Goal: Find specific page/section: Find specific page/section

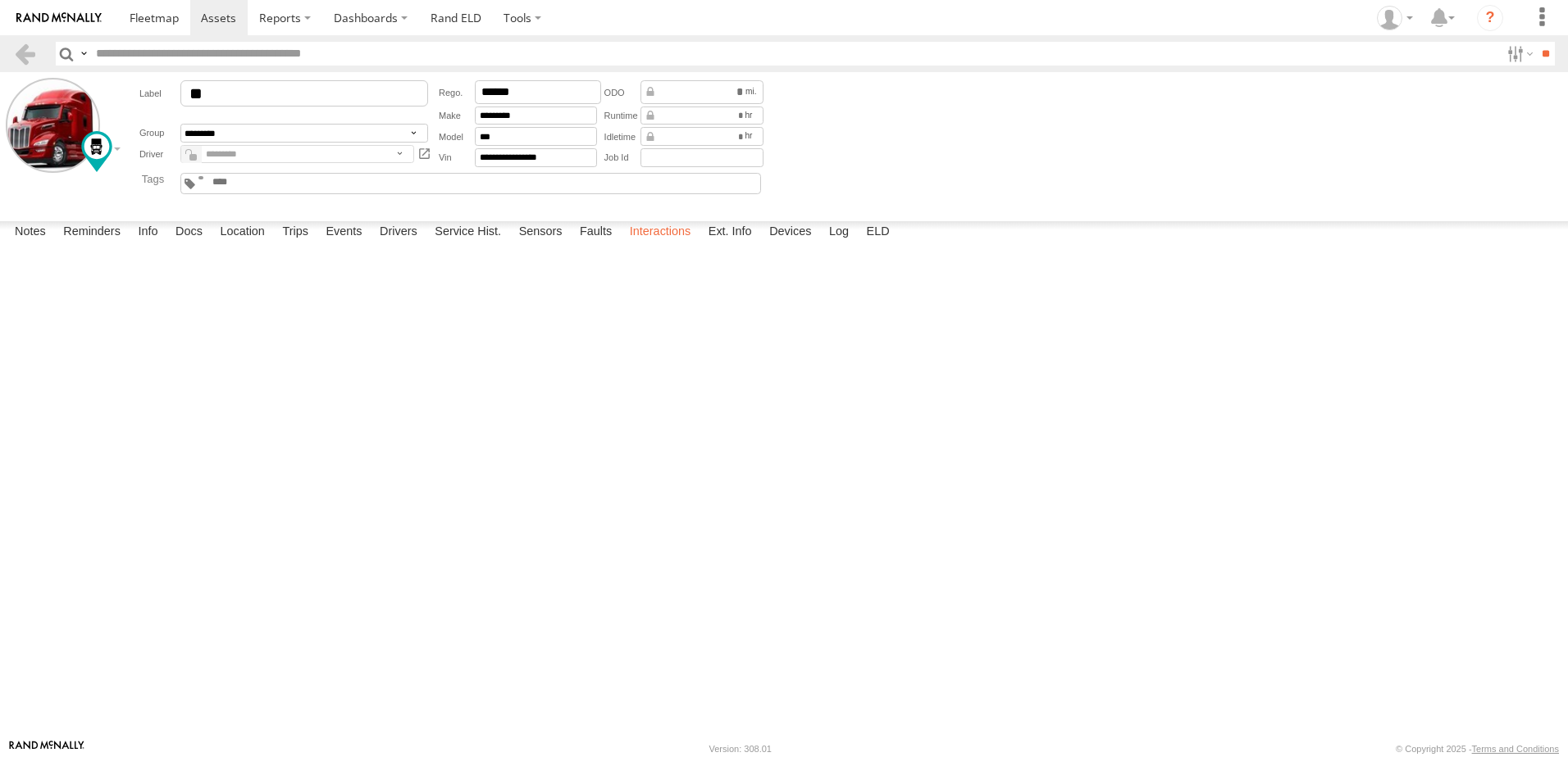
click at [659, 245] on label "Interactions" at bounding box center [661, 233] width 78 height 23
click at [246, 245] on label "Location" at bounding box center [242, 233] width 61 height 23
click at [0, 0] on label at bounding box center [0, 0] width 0 height 0
click at [0, 0] on span "Basemaps" at bounding box center [0, 0] width 0 height 0
click at [0, 0] on span "Satellite + Roadmap" at bounding box center [0, 0] width 0 height 0
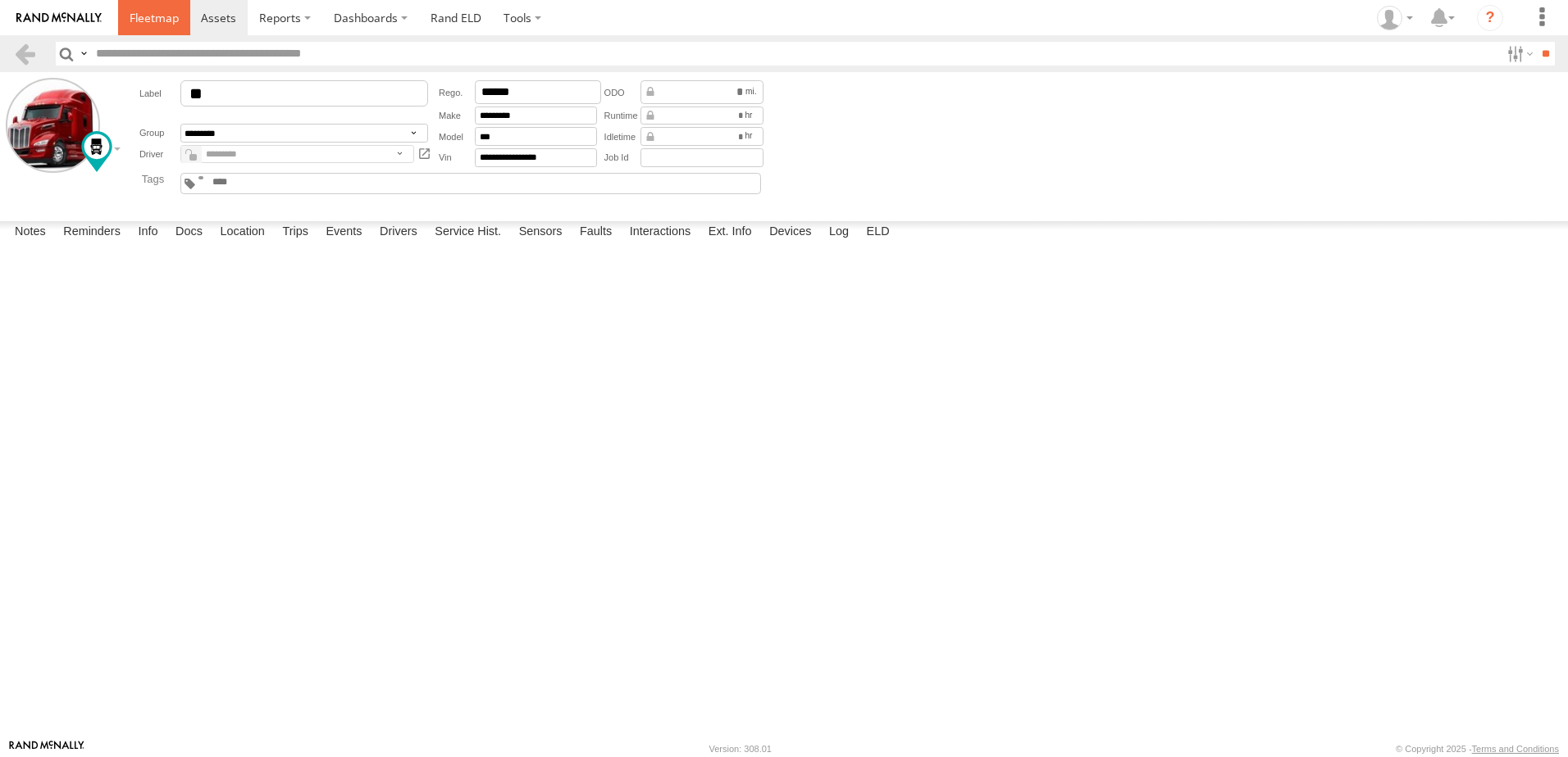
click at [162, 13] on span at bounding box center [153, 18] width 49 height 16
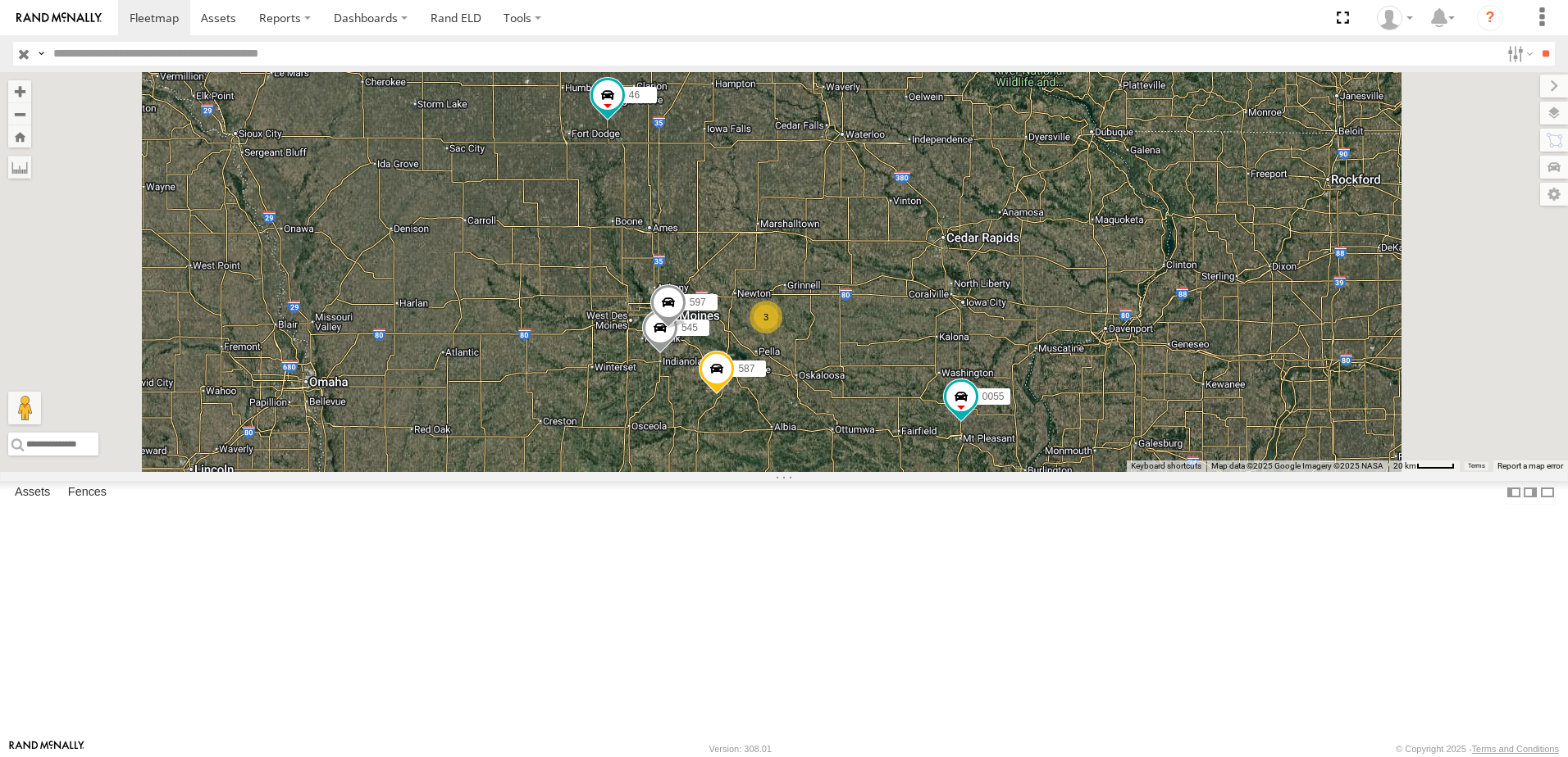
click at [0, 0] on div "46" at bounding box center [0, 0] width 0 height 0
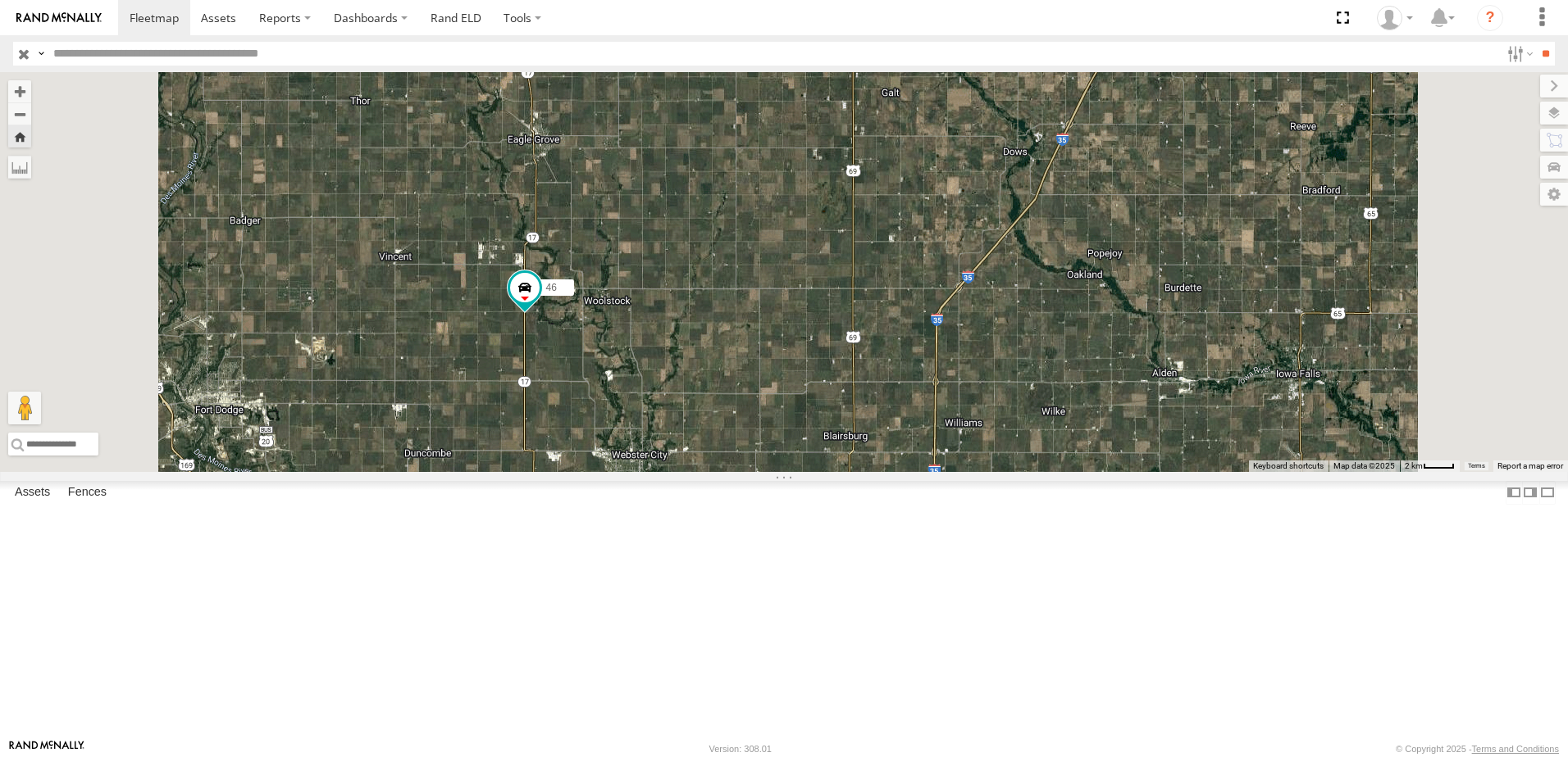
click at [0, 0] on div "0055" at bounding box center [0, 0] width 0 height 0
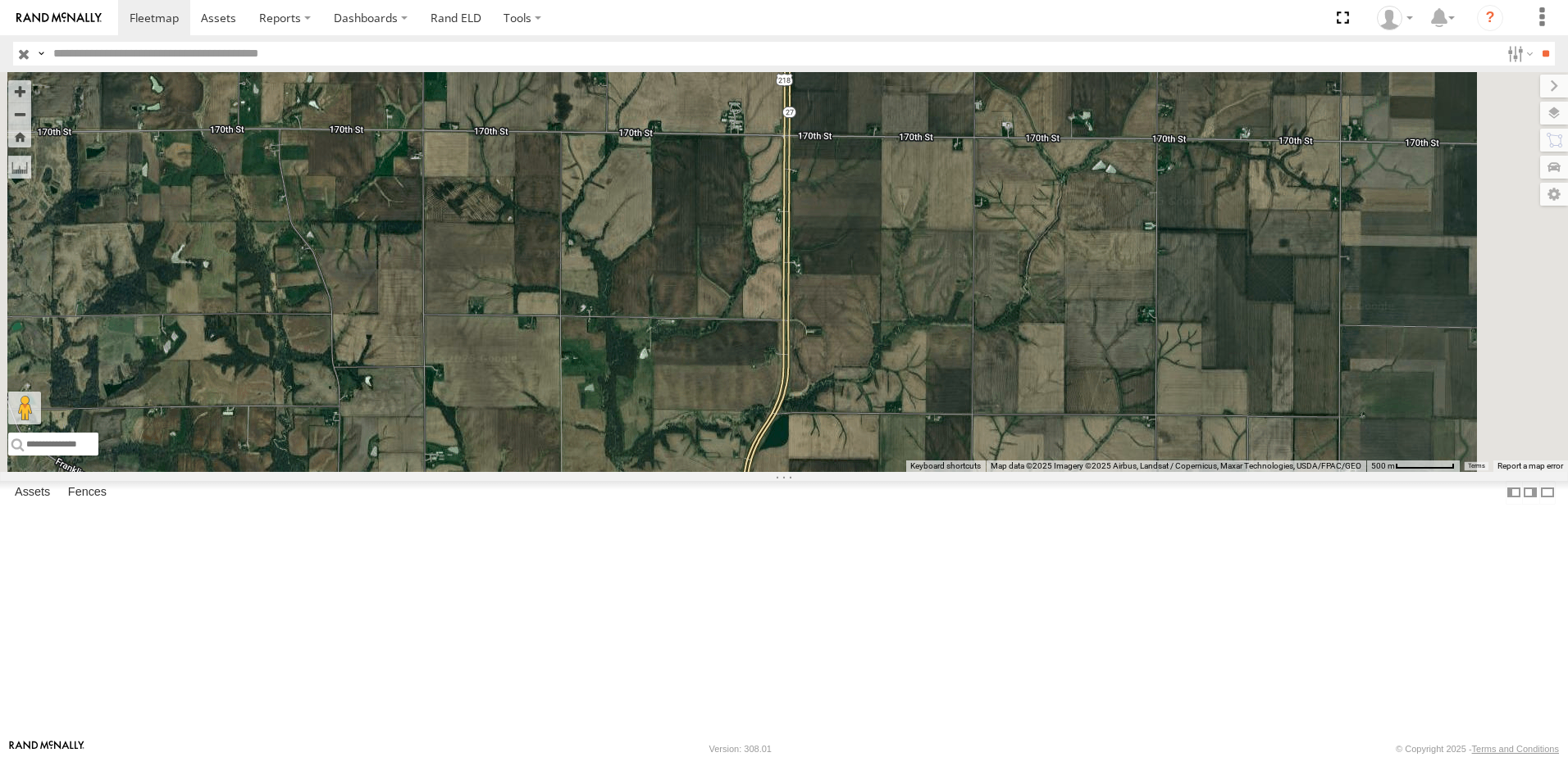
click at [0, 0] on div "46" at bounding box center [0, 0] width 0 height 0
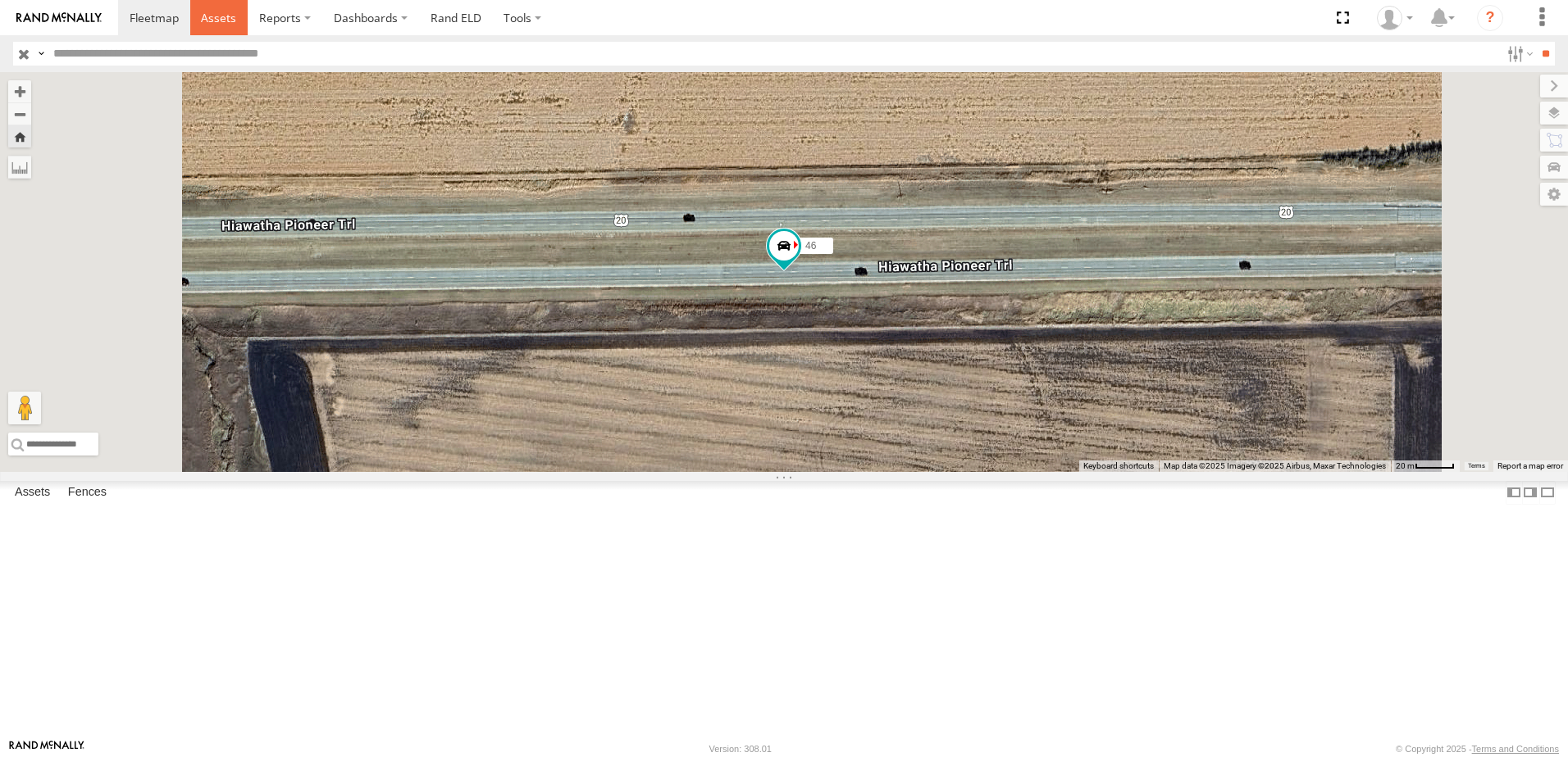
click at [213, 19] on span at bounding box center [219, 18] width 35 height 16
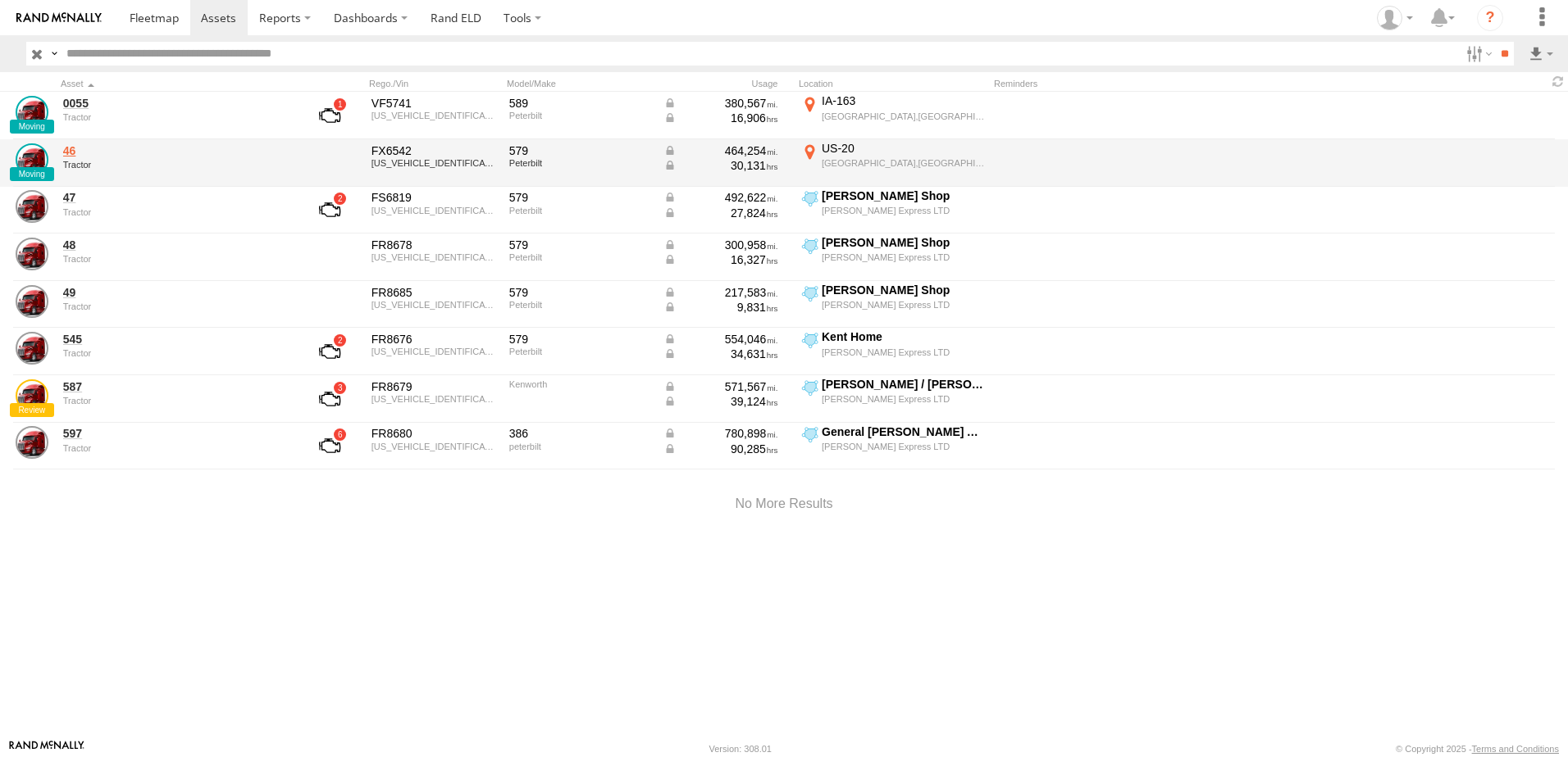
click at [71, 152] on link "46" at bounding box center [175, 151] width 224 height 15
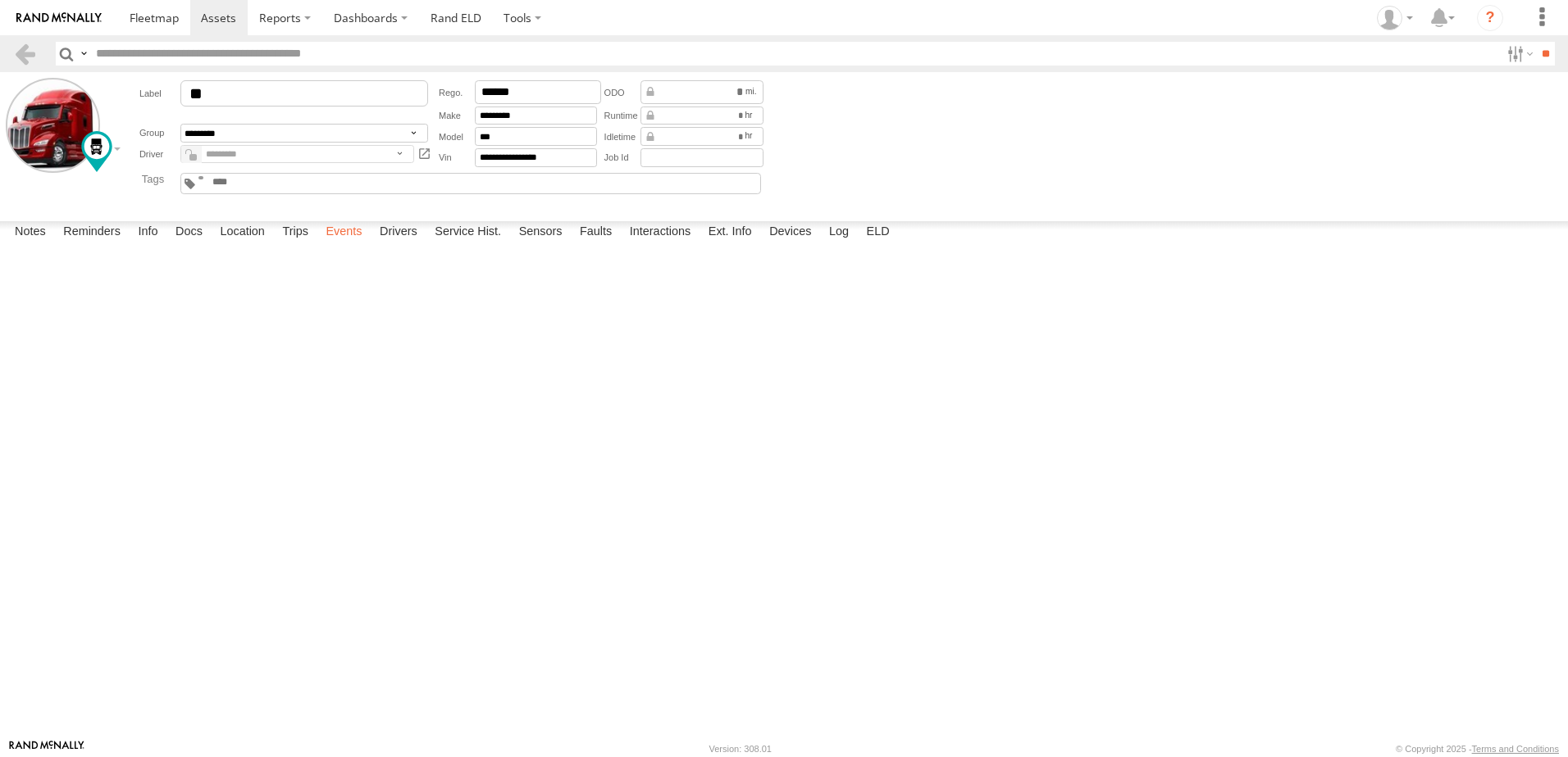
click at [354, 245] on label "Events" at bounding box center [343, 233] width 52 height 23
click at [243, 245] on label "Location" at bounding box center [242, 233] width 61 height 23
click at [25, 51] on link at bounding box center [25, 53] width 24 height 24
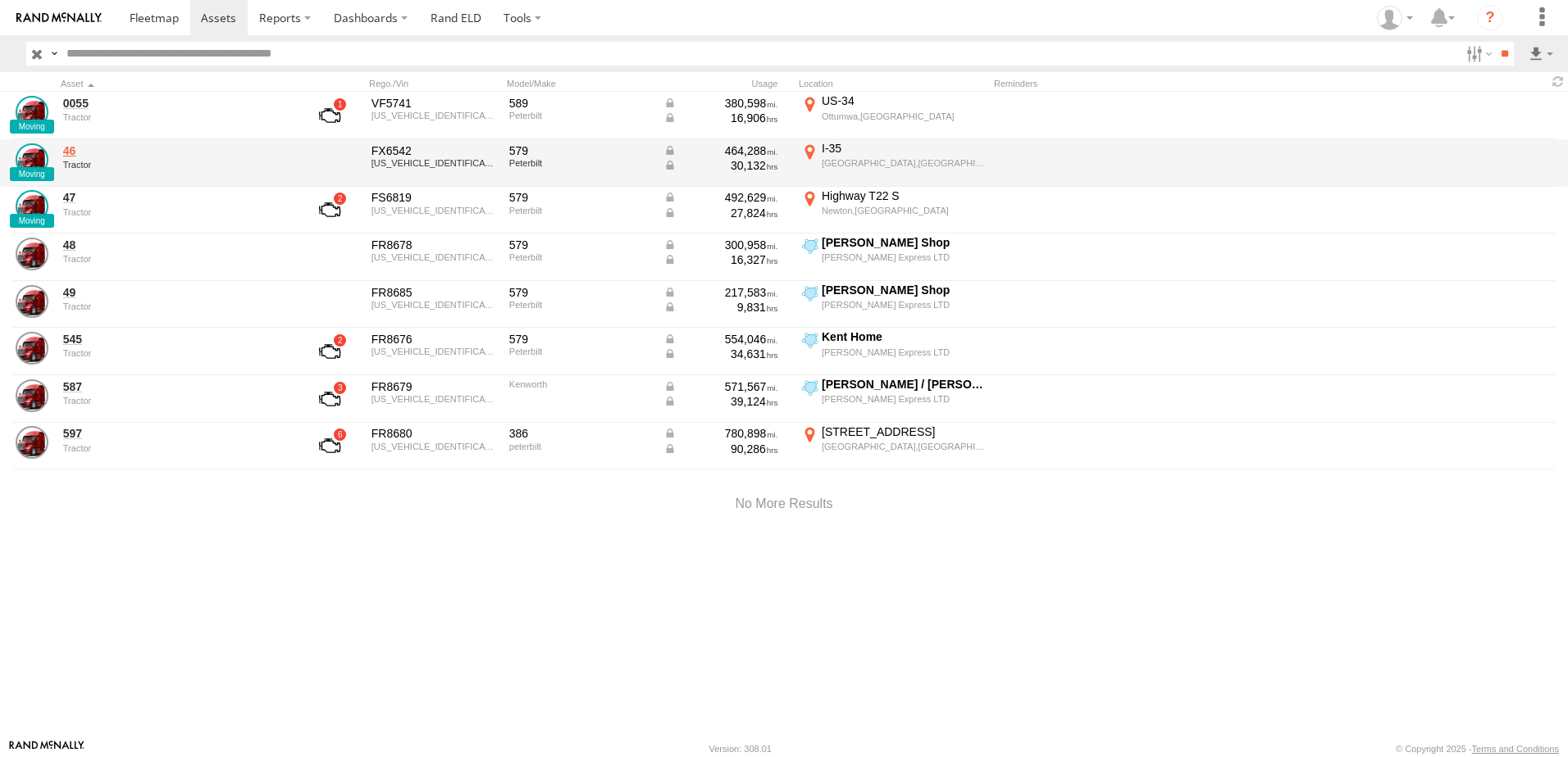
click at [67, 150] on link "46" at bounding box center [175, 151] width 224 height 15
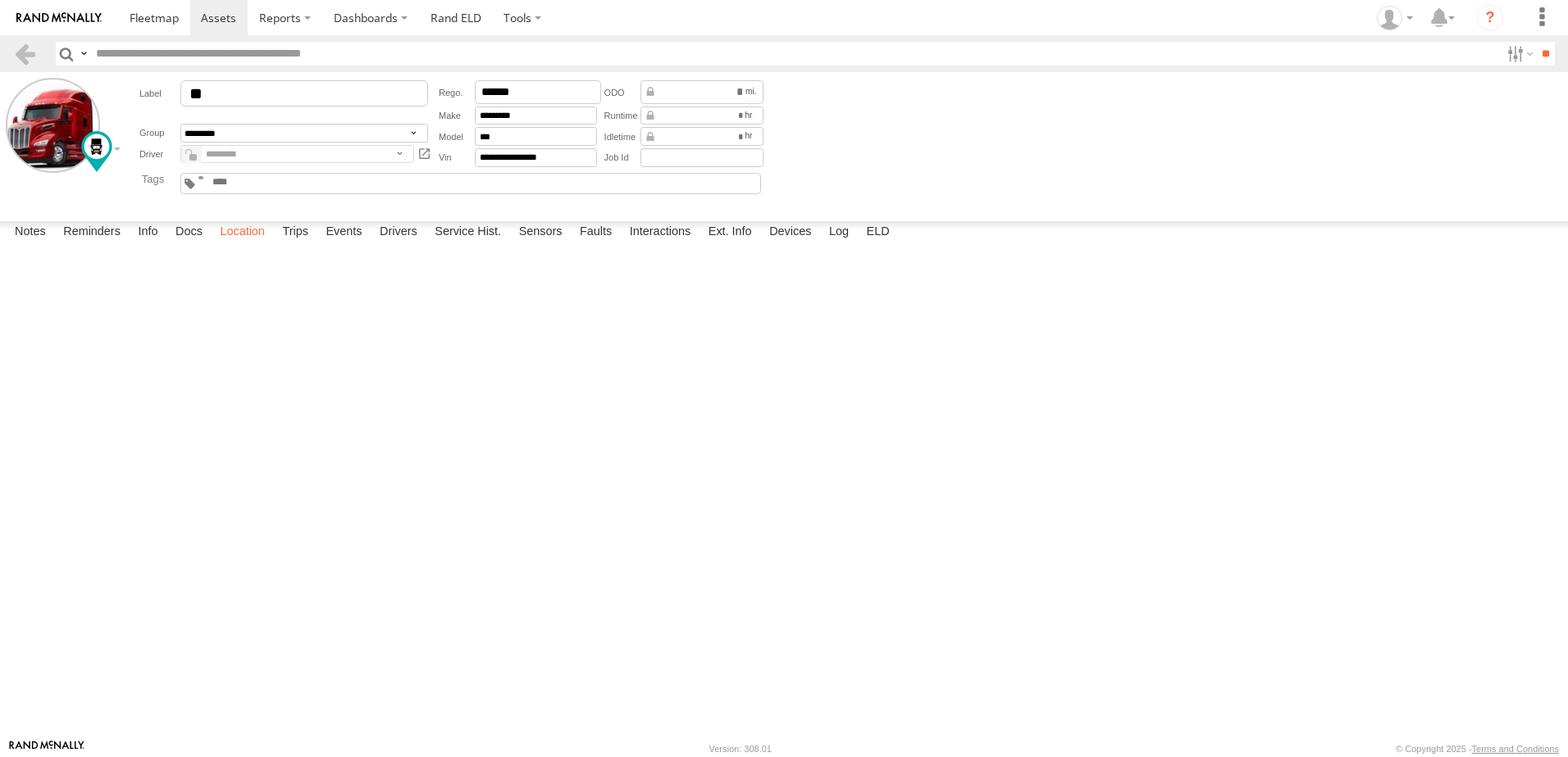
click at [245, 245] on label "Location" at bounding box center [242, 233] width 61 height 23
click at [27, 56] on link at bounding box center [25, 53] width 24 height 24
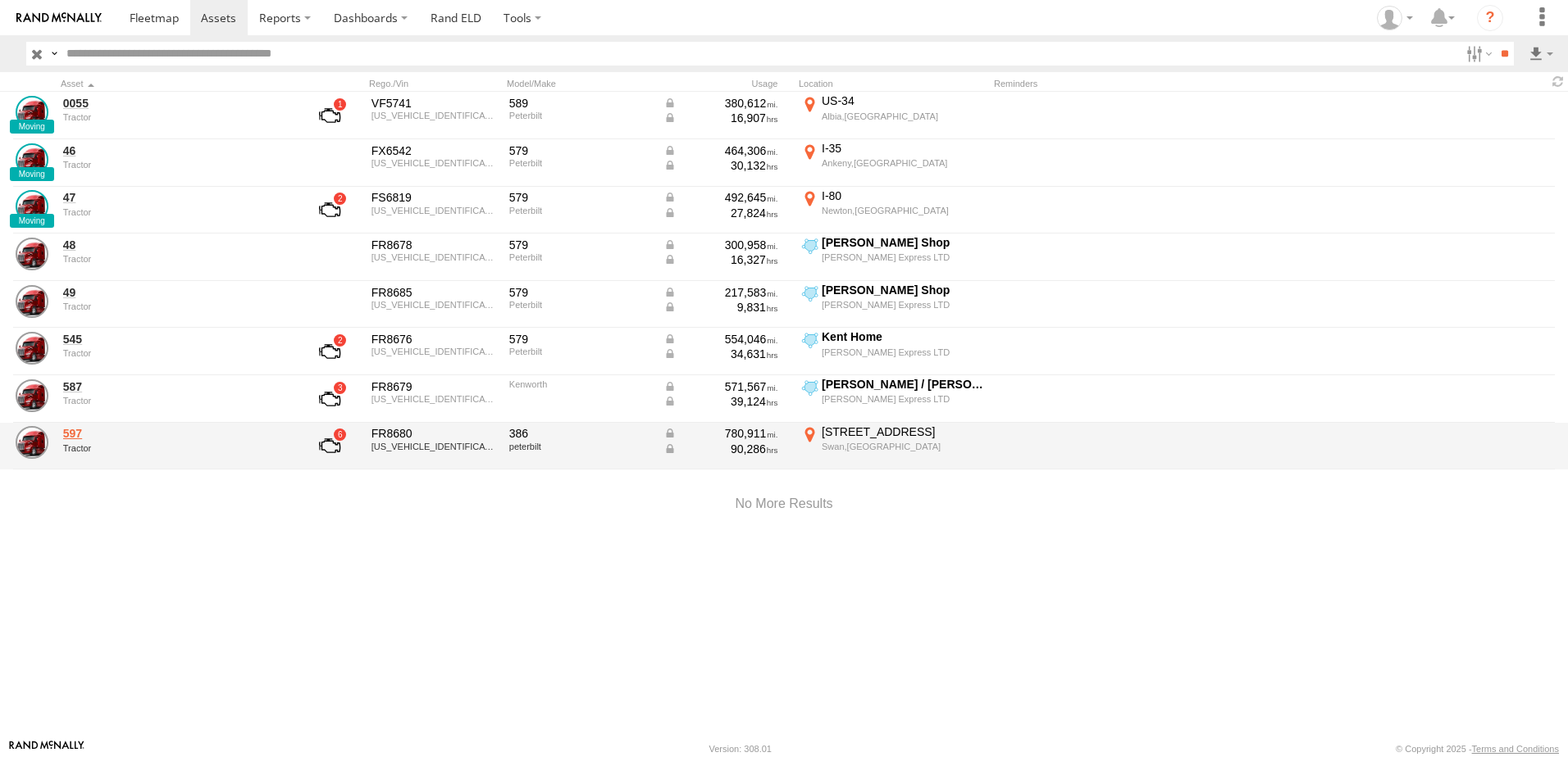
click at [67, 433] on link "597" at bounding box center [175, 433] width 224 height 15
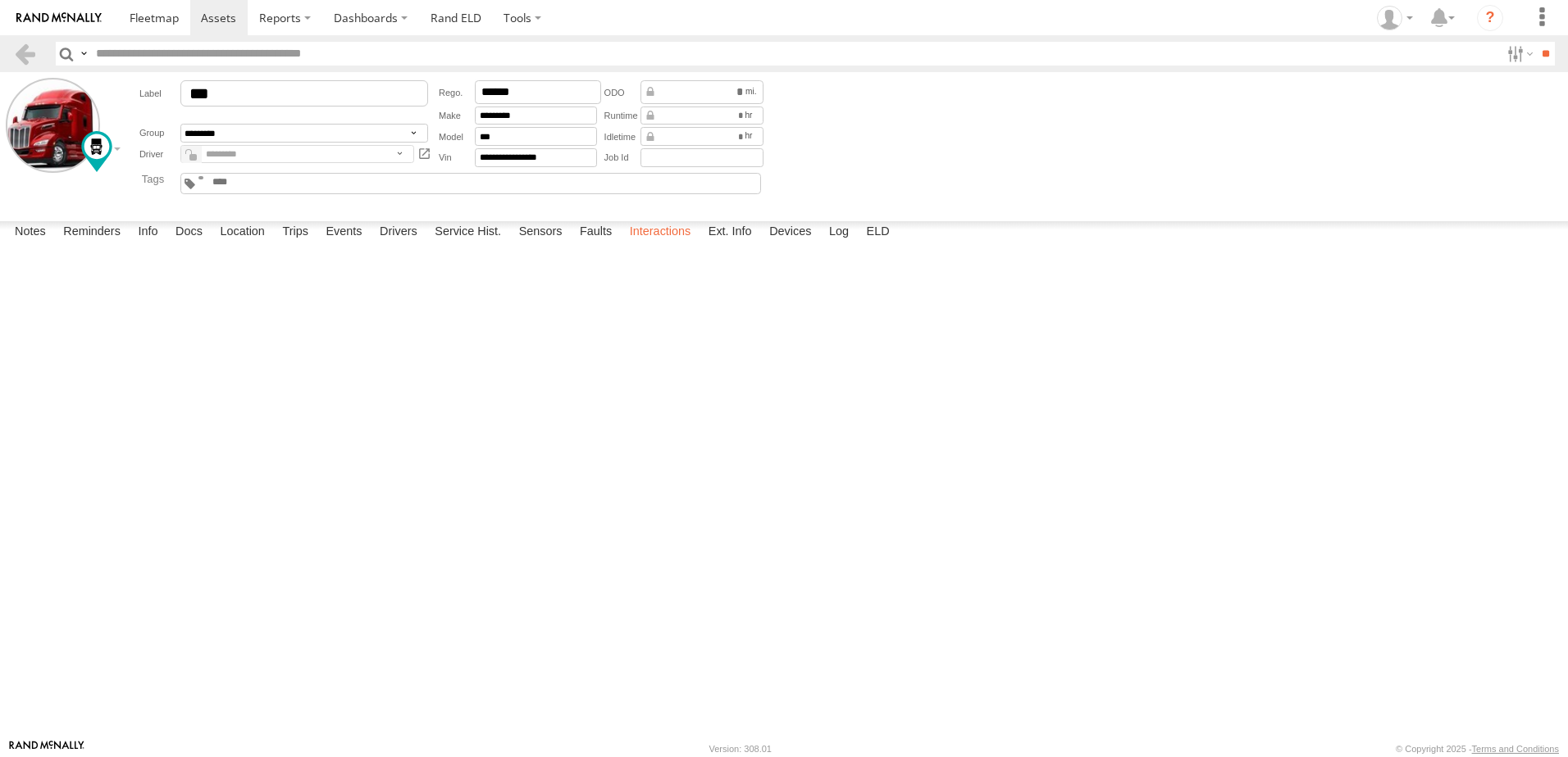
click at [665, 245] on label "Interactions" at bounding box center [661, 233] width 78 height 23
click at [27, 52] on link at bounding box center [25, 53] width 24 height 24
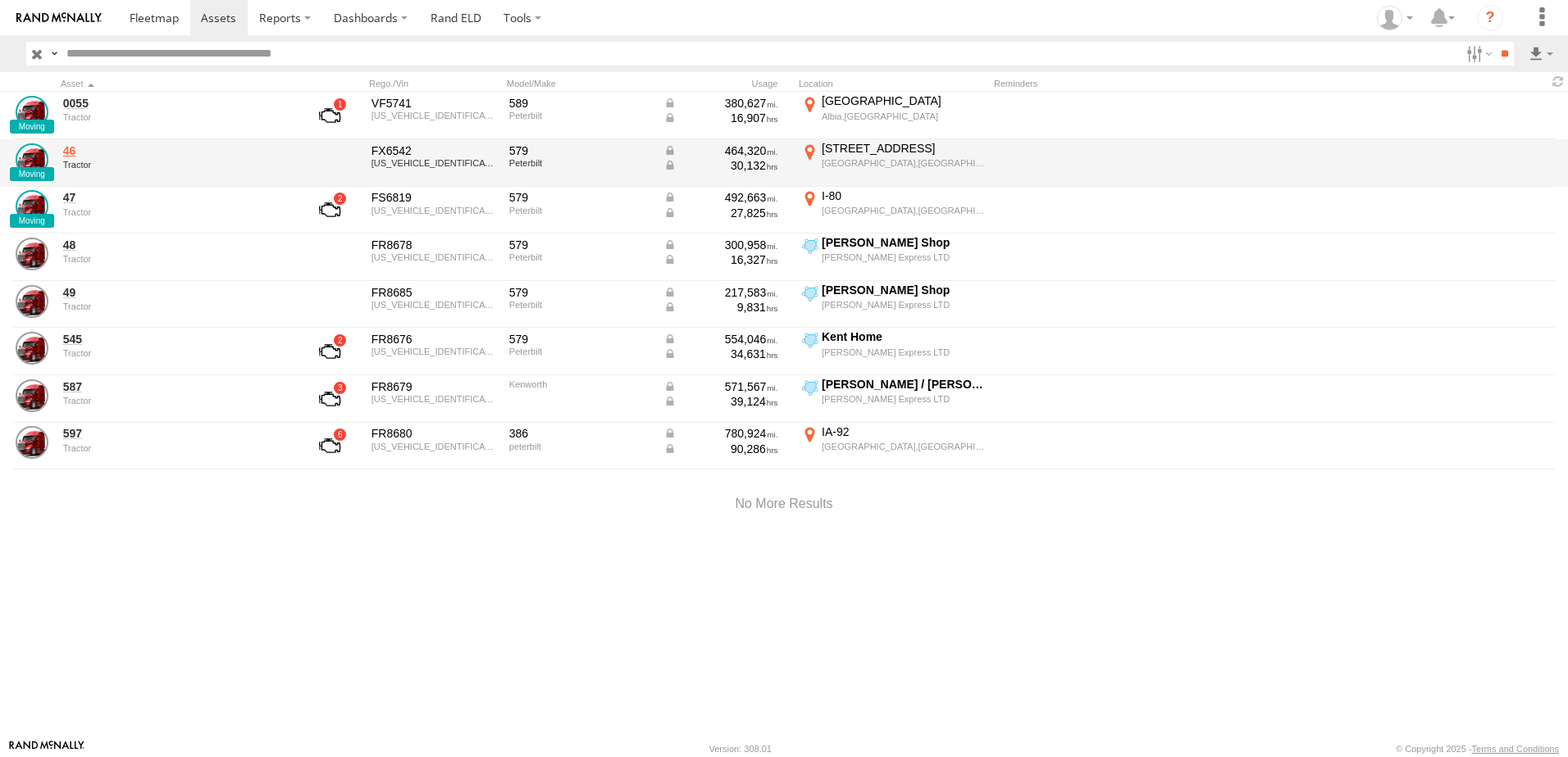
click at [69, 150] on link "46" at bounding box center [175, 151] width 224 height 15
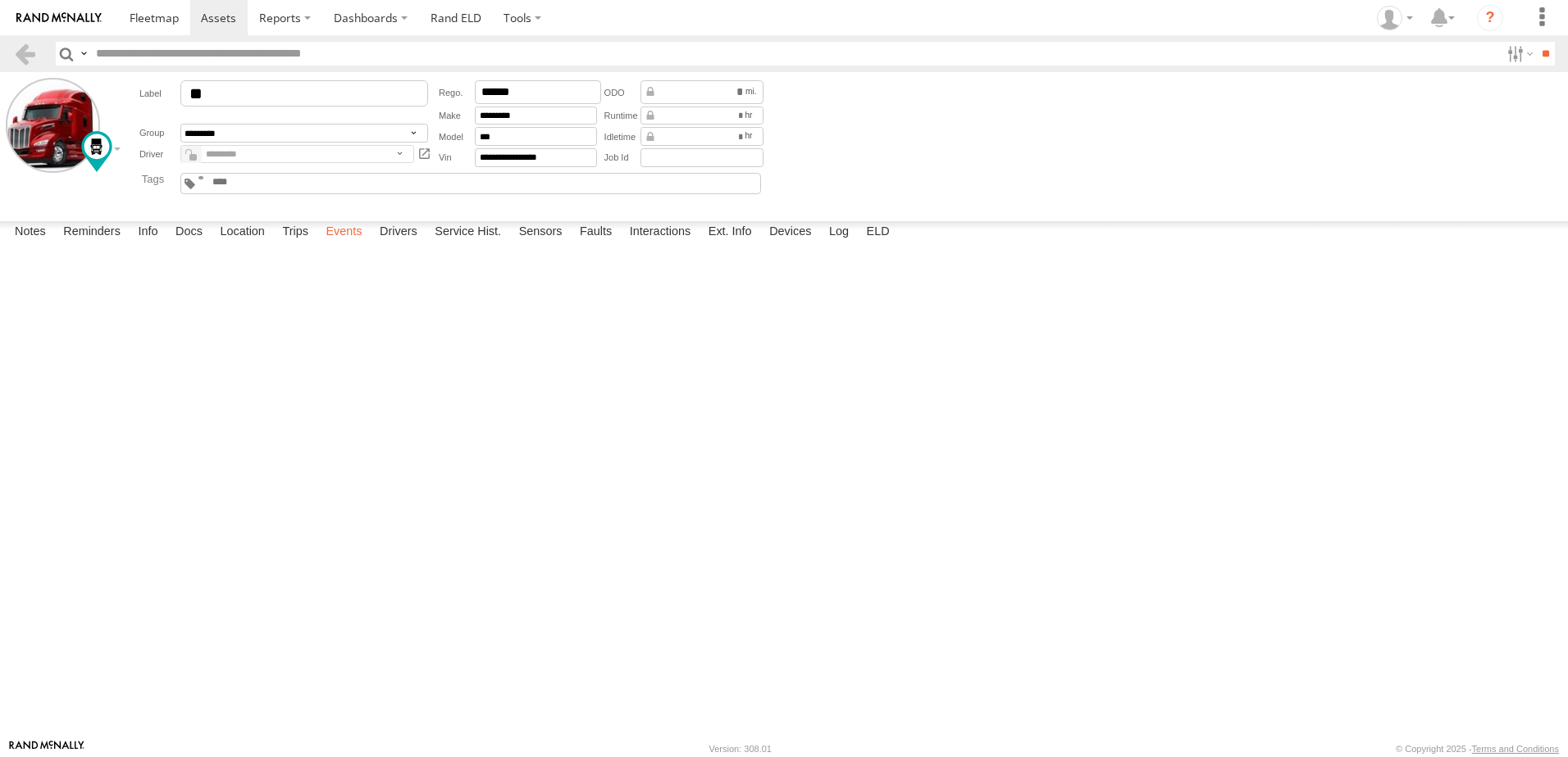
click at [354, 245] on label "Events" at bounding box center [343, 233] width 52 height 23
click at [670, 245] on label "Interactions" at bounding box center [661, 233] width 78 height 23
click at [17, 50] on link at bounding box center [25, 53] width 24 height 24
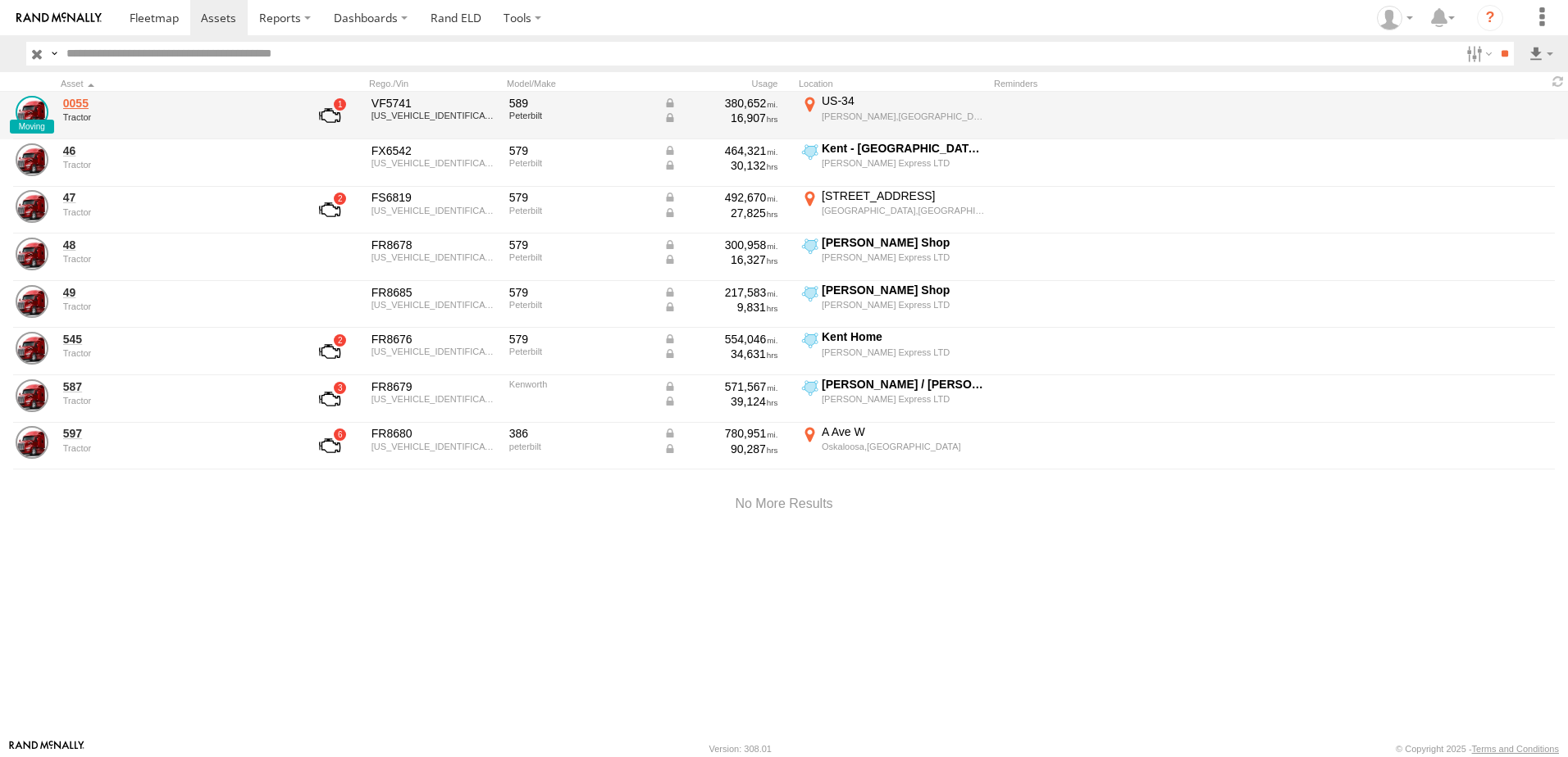
click at [78, 101] on link "0055" at bounding box center [175, 103] width 224 height 15
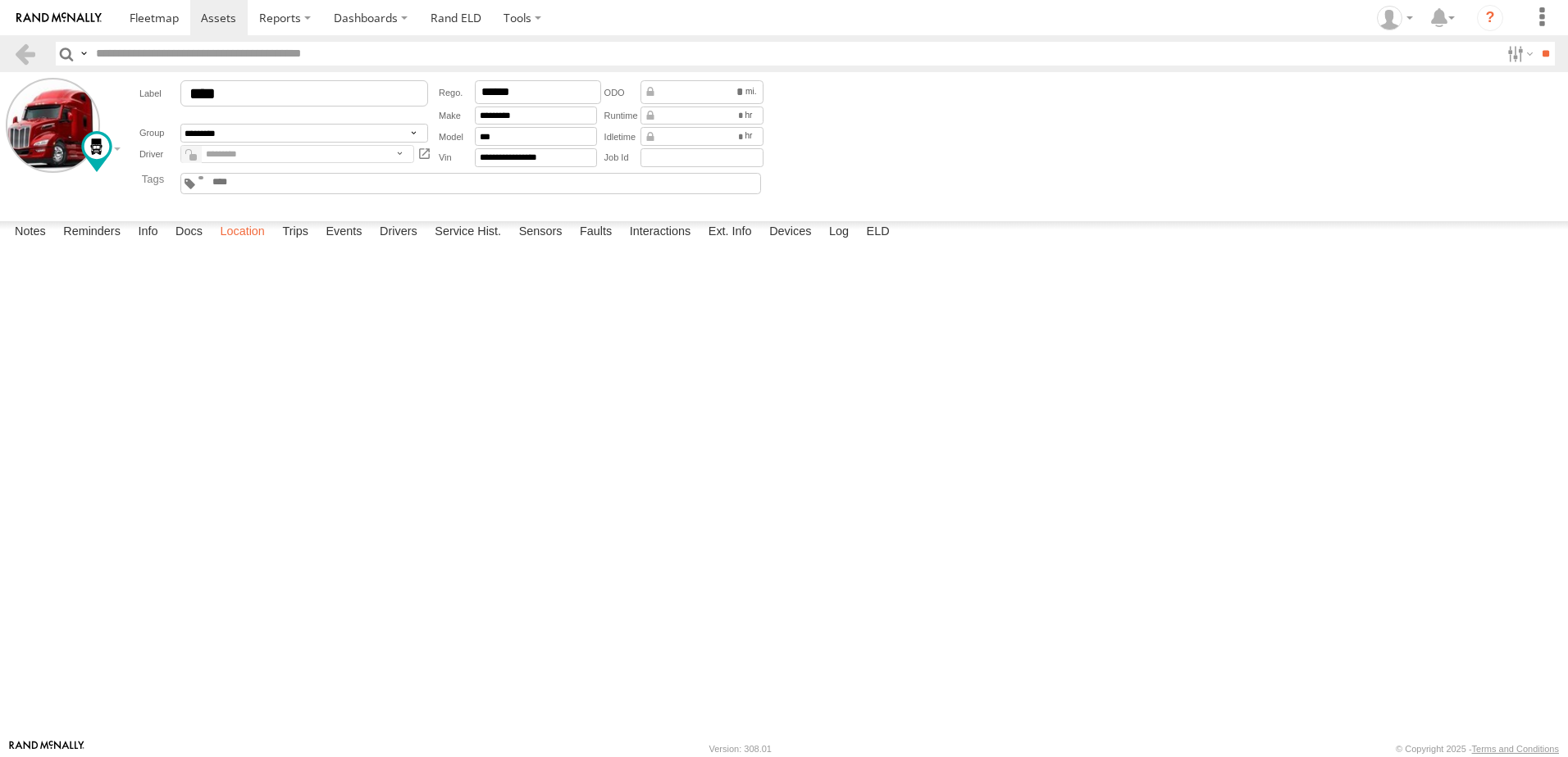
click at [230, 245] on label "Location" at bounding box center [242, 233] width 61 height 23
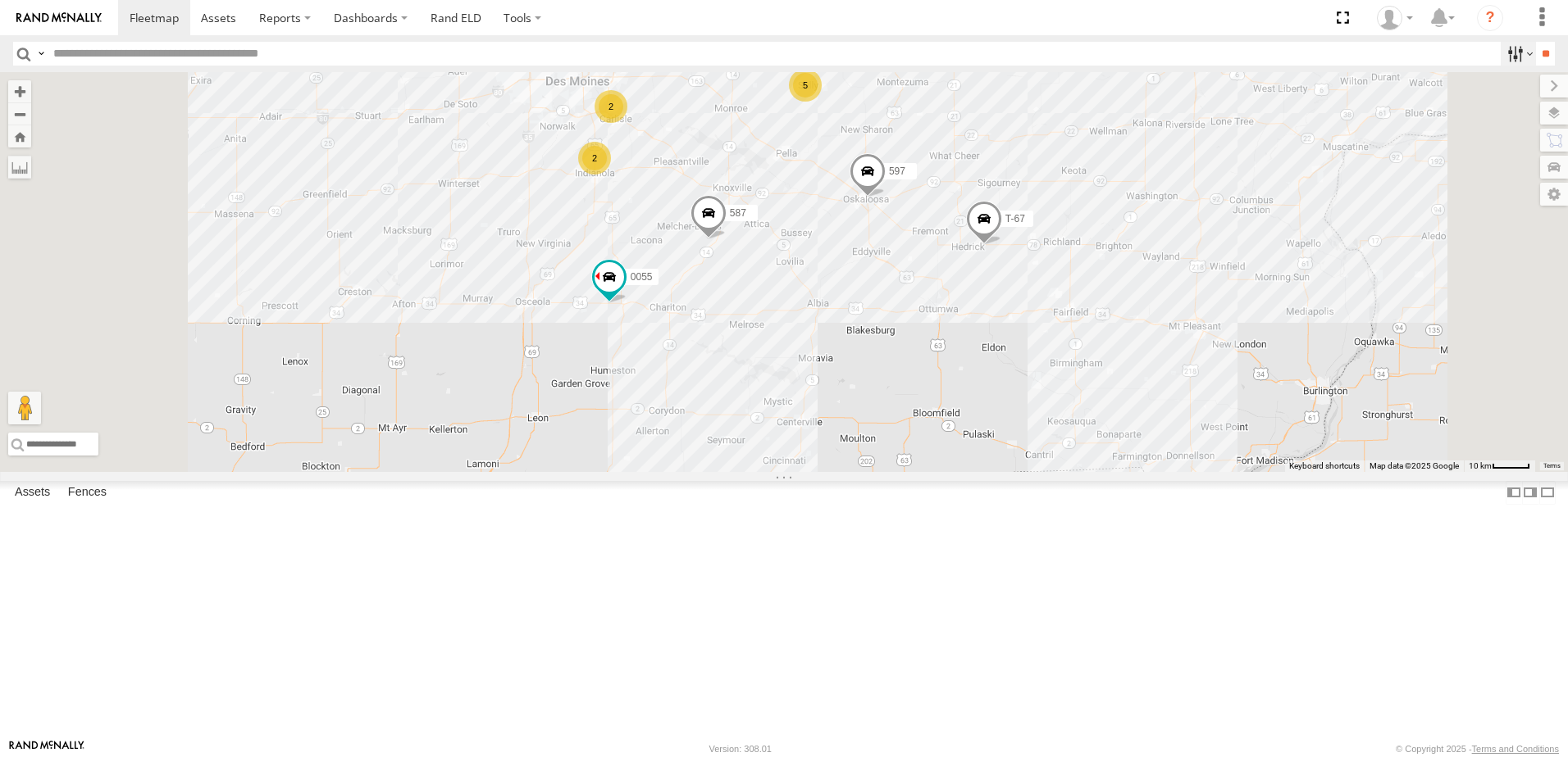
click at [1502, 51] on label at bounding box center [1518, 53] width 35 height 24
click at [0, 0] on span "Tractor" at bounding box center [0, 0] width 0 height 0
click at [1536, 49] on input "**" at bounding box center [1545, 53] width 19 height 24
